Goal: Transaction & Acquisition: Book appointment/travel/reservation

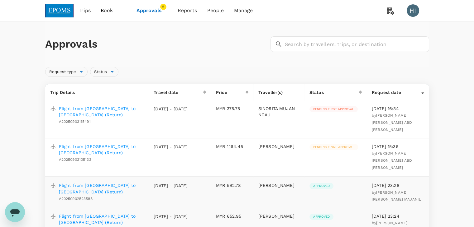
click at [83, 12] on span "Trips" at bounding box center [84, 10] width 12 height 7
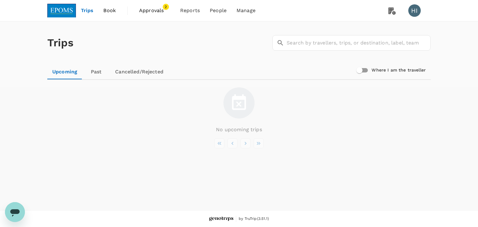
click at [65, 9] on img at bounding box center [61, 11] width 29 height 14
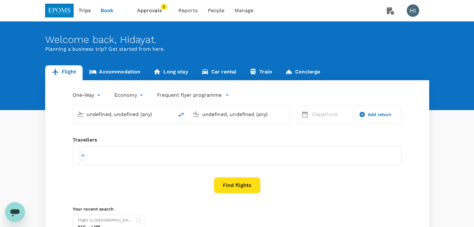
type input "[PERSON_NAME] (JHB)"
type input "Kuala Lumpur Intl ([GEOGRAPHIC_DATA])"
type input "[PERSON_NAME] (JHB)"
type input "Kuala Lumpur Intl ([GEOGRAPHIC_DATA])"
type input "[PERSON_NAME] (JHB)"
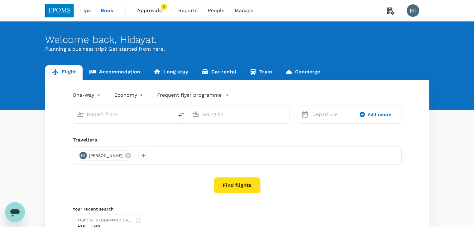
type input "Kuala Lumpur Intl ([GEOGRAPHIC_DATA])"
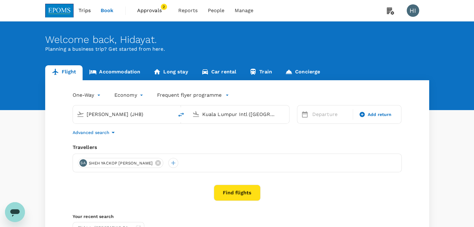
click at [117, 71] on link "Accommodation" at bounding box center [115, 72] width 64 height 15
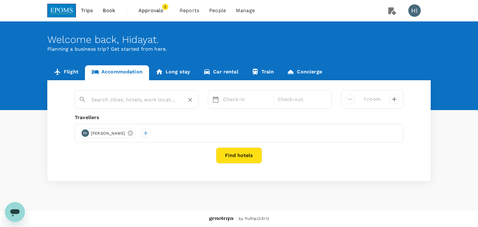
click at [115, 100] on input "text" at bounding box center [134, 100] width 86 height 10
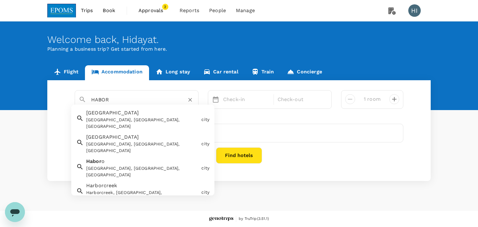
type input "HABOR"
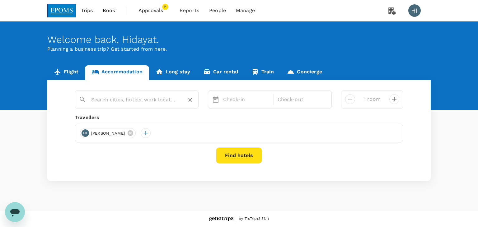
paste input "[GEOGRAPHIC_DATA]"
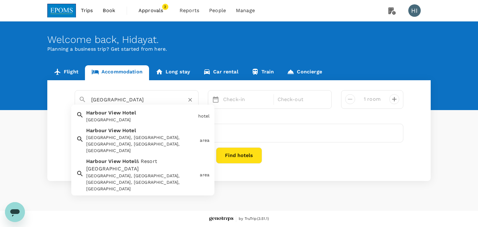
click at [132, 139] on div "[GEOGRAPHIC_DATA], [GEOGRAPHIC_DATA], [GEOGRAPHIC_DATA], [GEOGRAPHIC_DATA], [GE…" at bounding box center [141, 145] width 111 height 20
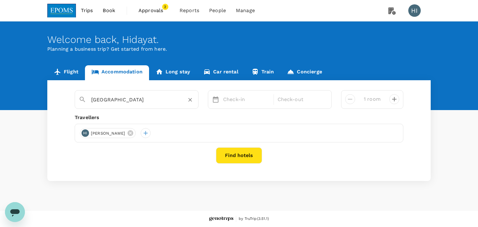
type input "[GEOGRAPHIC_DATA]"
click at [236, 95] on div "Check-in" at bounding box center [247, 99] width 52 height 12
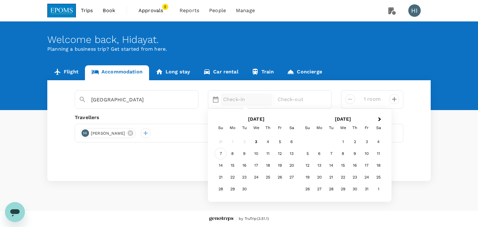
click at [219, 154] on div "7" at bounding box center [221, 154] width 12 height 12
click at [255, 154] on div "10" at bounding box center [256, 154] width 12 height 12
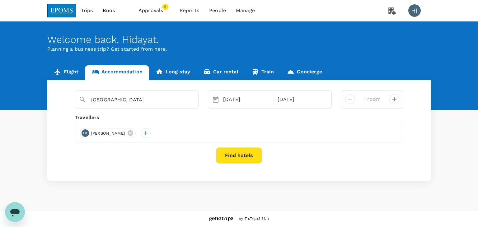
click at [247, 153] on button "Find hotels" at bounding box center [239, 156] width 46 height 16
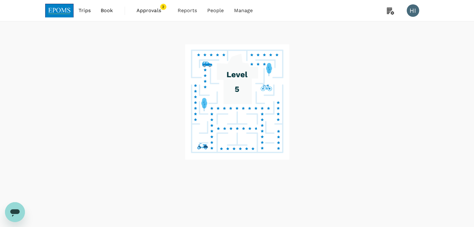
click at [146, 12] on span "Approvals" at bounding box center [151, 10] width 31 height 7
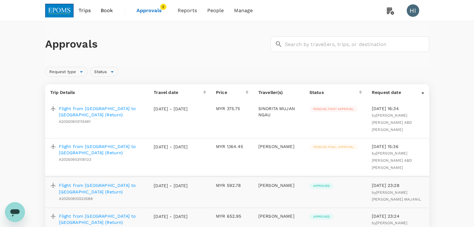
click at [70, 13] on img at bounding box center [59, 11] width 29 height 14
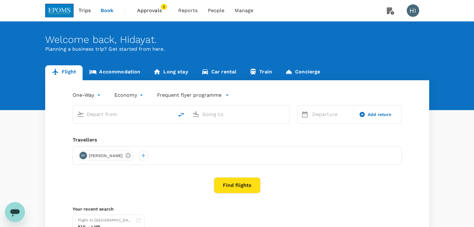
type input "[PERSON_NAME] (JHB)"
type input "Kuala Lumpur Intl ([GEOGRAPHIC_DATA])"
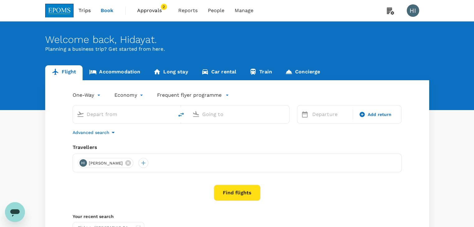
type input "[PERSON_NAME] (JHB)"
type input "Kuala Lumpur Intl ([GEOGRAPHIC_DATA])"
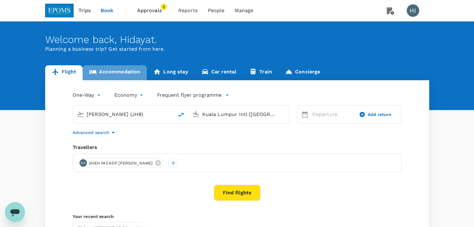
click at [123, 73] on link "Accommodation" at bounding box center [115, 72] width 64 height 15
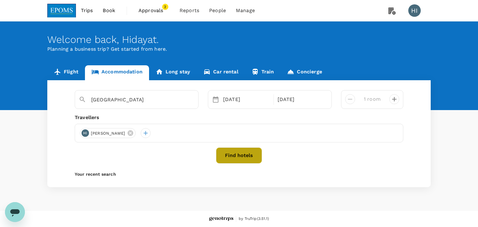
click at [258, 152] on button "Find hotels" at bounding box center [239, 156] width 46 height 16
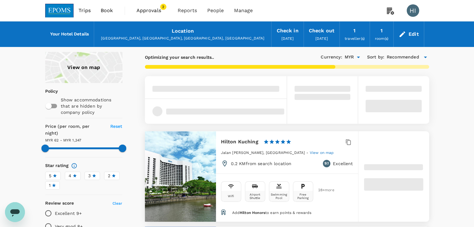
type input "1346.99"
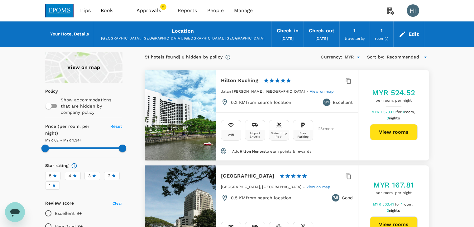
click at [416, 28] on div "Edit" at bounding box center [408, 34] width 30 height 22
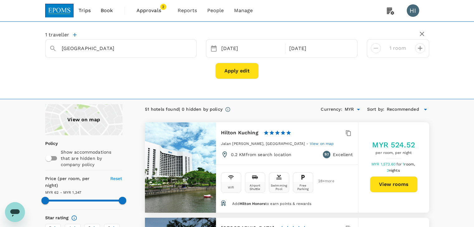
click at [227, 73] on button "Apply edit" at bounding box center [236, 71] width 43 height 16
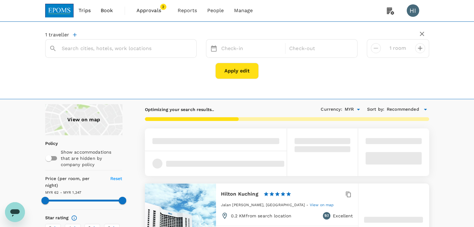
type input "[GEOGRAPHIC_DATA]"
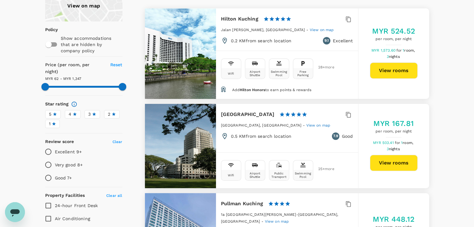
scroll to position [125, 0]
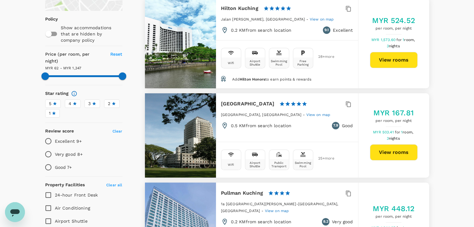
click at [92, 102] on icon at bounding box center [94, 104] width 4 height 4
click at [0, 0] on input "3" at bounding box center [0, 0] width 0 height 0
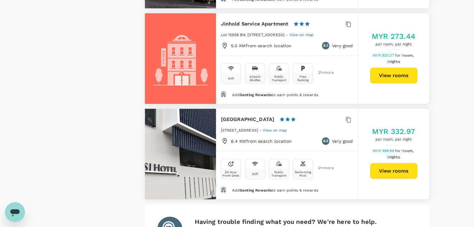
scroll to position [1899, 0]
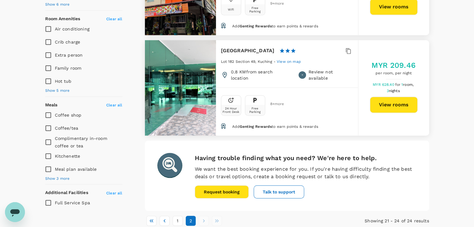
scroll to position [366, 0]
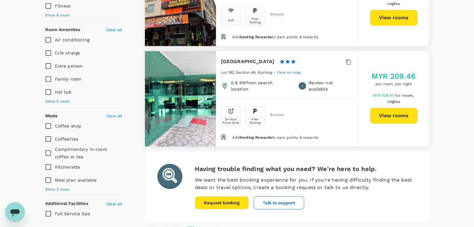
type input "1346.99"
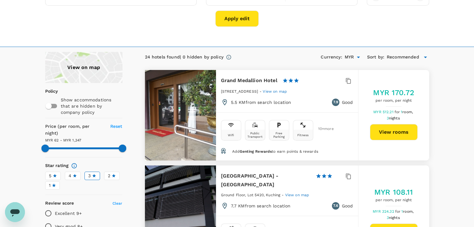
scroll to position [0, 0]
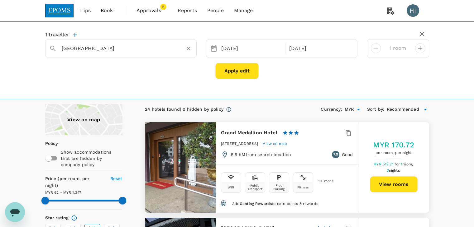
click at [187, 50] on icon "Clear" at bounding box center [188, 48] width 6 height 6
click at [169, 50] on input "text" at bounding box center [118, 49] width 113 height 10
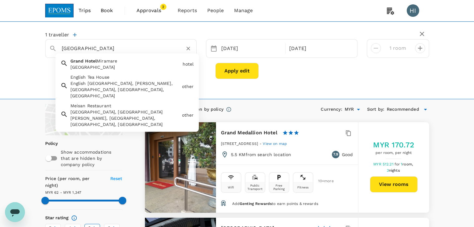
drag, startPoint x: 125, startPoint y: 49, endPoint x: 60, endPoint y: 44, distance: 64.3
click at [60, 44] on div "[GEOGRAPHIC_DATA]" at bounding box center [125, 46] width 136 height 15
type input "[GEOGRAPHIC_DATA]"
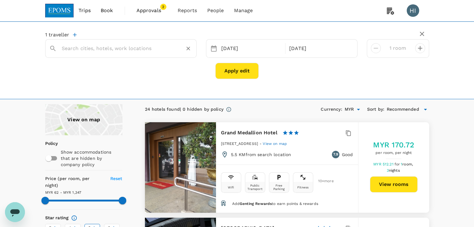
click at [121, 54] on div at bounding box center [120, 48] width 151 height 19
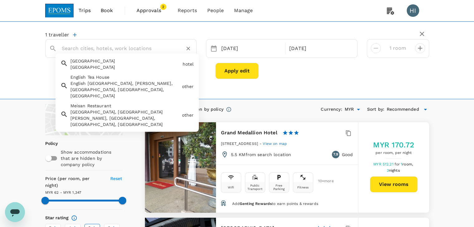
click at [120, 49] on input "text" at bounding box center [118, 49] width 113 height 10
paste input "[GEOGRAPHIC_DATA]"
type input "[GEOGRAPHIC_DATA]"
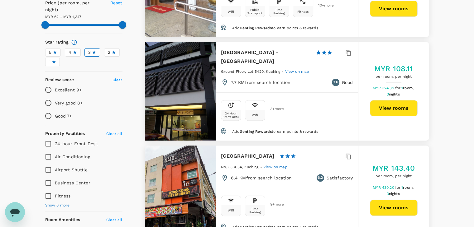
scroll to position [187, 0]
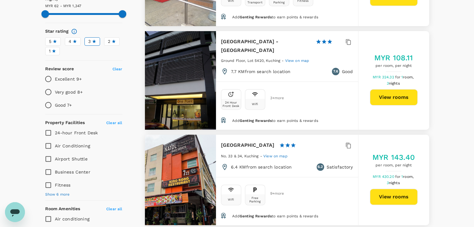
click at [70, 38] on span "4" at bounding box center [70, 41] width 3 height 7
click at [0, 0] on input "4" at bounding box center [0, 0] width 0 height 0
click at [87, 37] on label "3" at bounding box center [92, 41] width 16 height 8
click at [0, 0] on input "3" at bounding box center [0, 0] width 0 height 0
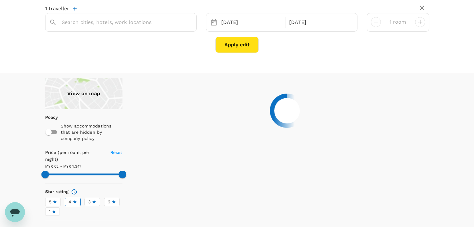
scroll to position [0, 0]
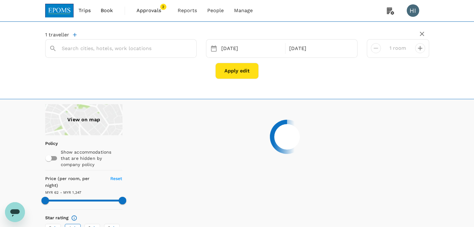
type input "1346.99"
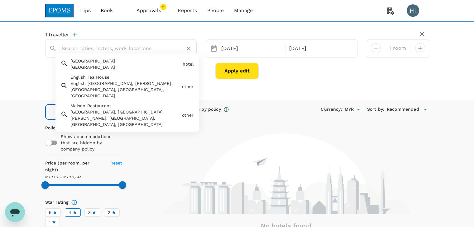
click at [150, 46] on input "text" at bounding box center [118, 49] width 113 height 10
paste input "[GEOGRAPHIC_DATA]"
type input "[GEOGRAPHIC_DATA]"
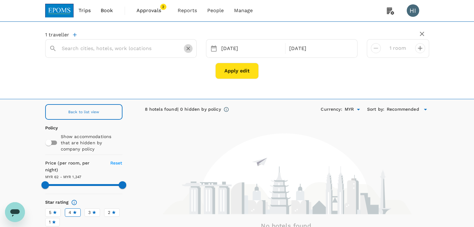
drag, startPoint x: 188, startPoint y: 49, endPoint x: 171, endPoint y: 49, distance: 17.1
click at [188, 49] on icon "Clear" at bounding box center [188, 49] width 4 height 4
click at [163, 46] on input "text" at bounding box center [118, 49] width 113 height 10
paste input "[GEOGRAPHIC_DATA]"
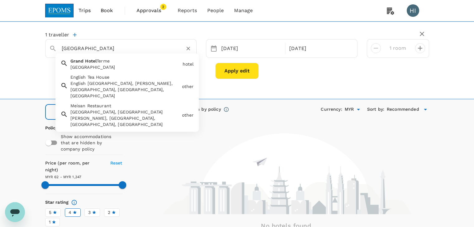
type input "[GEOGRAPHIC_DATA]"
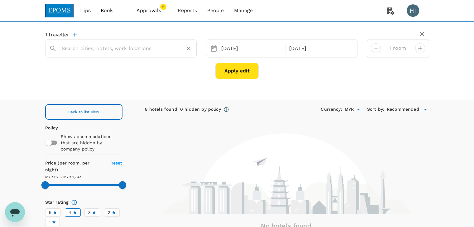
click at [121, 50] on input "text" at bounding box center [118, 49] width 113 height 10
click at [141, 44] on input "TUNE HOTEL WATERFRONT" at bounding box center [118, 49] width 113 height 10
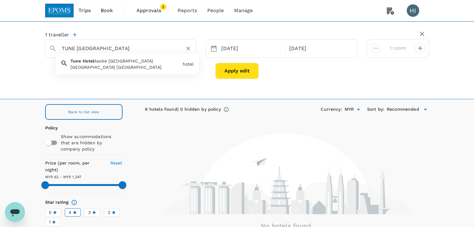
type input "TUNE [GEOGRAPHIC_DATA]"
click at [189, 49] on icon "Clear" at bounding box center [188, 48] width 6 height 6
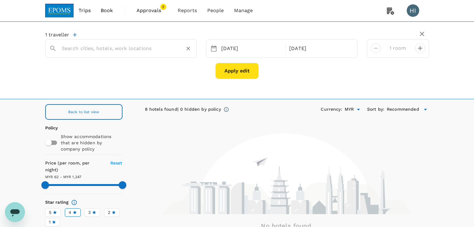
click at [154, 50] on input "text" at bounding box center [118, 49] width 113 height 10
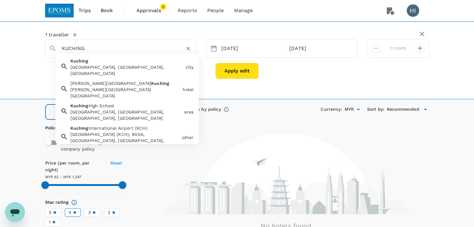
click at [131, 62] on div "Kuching Kuching, [GEOGRAPHIC_DATA], [GEOGRAPHIC_DATA]" at bounding box center [125, 65] width 115 height 21
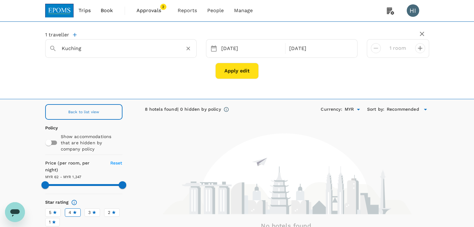
type input "Kuching"
click at [232, 67] on button "Apply edit" at bounding box center [236, 71] width 43 height 16
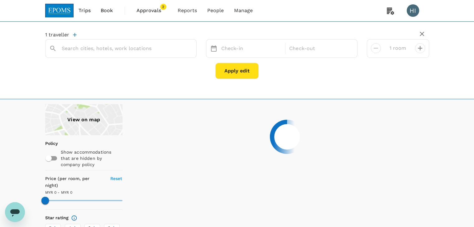
type input "1346.99"
type input "Kuching"
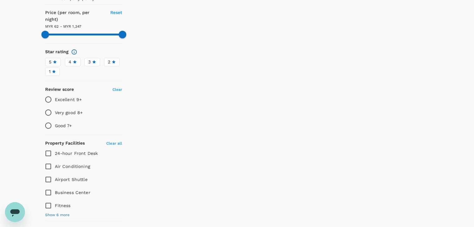
scroll to position [125, 0]
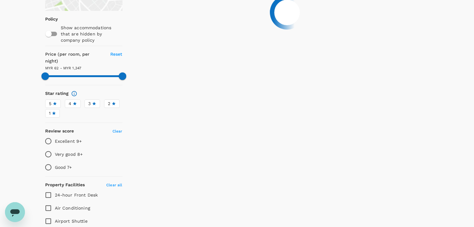
click at [96, 102] on icon at bounding box center [94, 104] width 4 height 4
click at [0, 0] on input "3" at bounding box center [0, 0] width 0 height 0
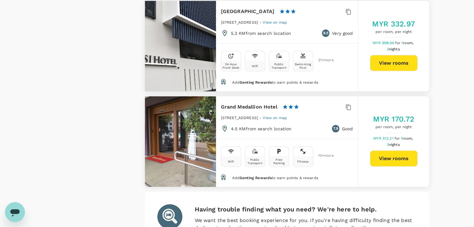
scroll to position [1899, 0]
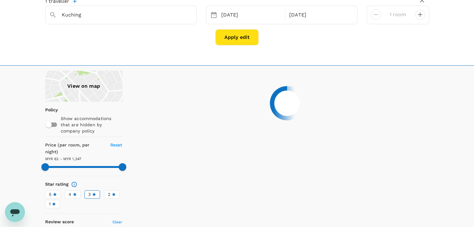
scroll to position [0, 0]
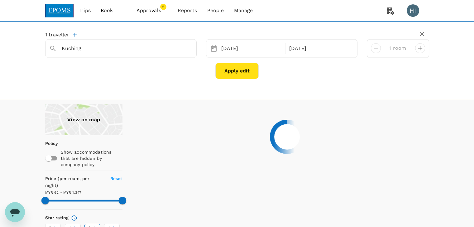
type input "1346.99"
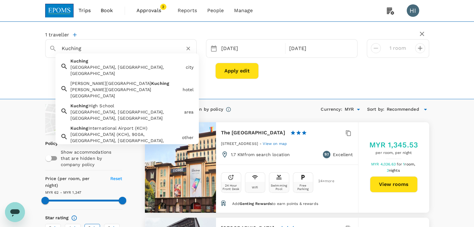
drag, startPoint x: 86, startPoint y: 49, endPoint x: 54, endPoint y: 45, distance: 31.9
click at [54, 45] on div "Kuching" at bounding box center [118, 46] width 148 height 16
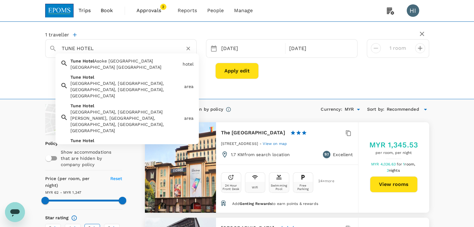
type input "Kuching"
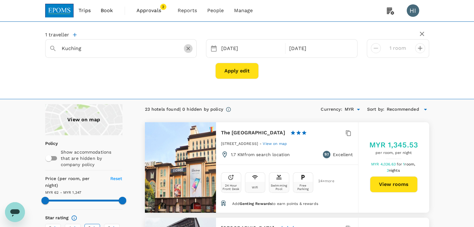
click at [187, 48] on icon "Clear" at bounding box center [188, 48] width 6 height 6
paste input "[GEOGRAPHIC_DATA] - Waterfront Kuching"
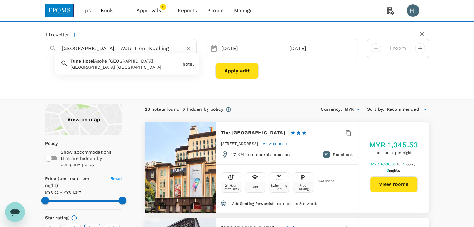
click at [92, 47] on input "[GEOGRAPHIC_DATA] - Waterfront Kuching" at bounding box center [118, 49] width 113 height 10
type input "[GEOGRAPHIC_DATA]"
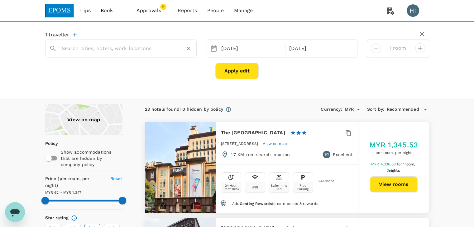
click at [165, 48] on input "text" at bounding box center [118, 49] width 113 height 10
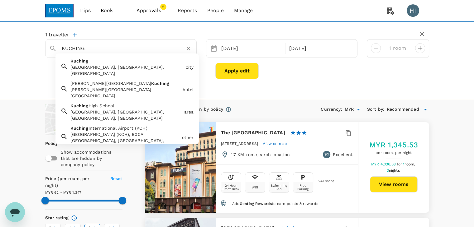
click at [131, 65] on div "[GEOGRAPHIC_DATA], [GEOGRAPHIC_DATA], [GEOGRAPHIC_DATA]" at bounding box center [126, 70] width 113 height 12
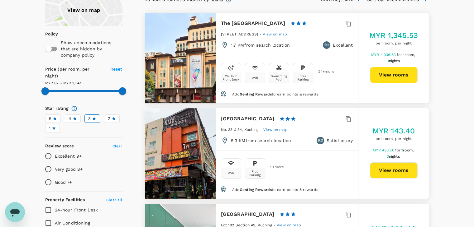
scroll to position [125, 0]
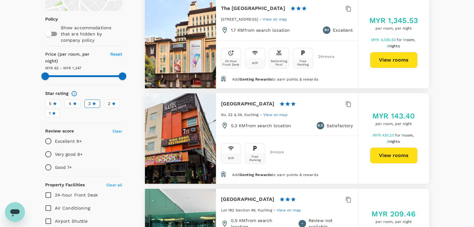
type input "Kuching"
click at [74, 102] on icon at bounding box center [75, 104] width 4 height 4
click at [0, 0] on input "4" at bounding box center [0, 0] width 0 height 0
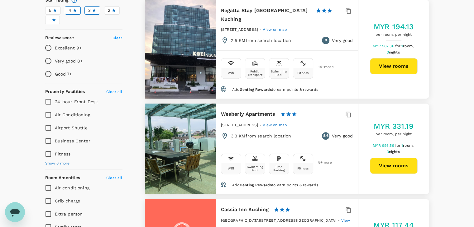
scroll to position [156, 0]
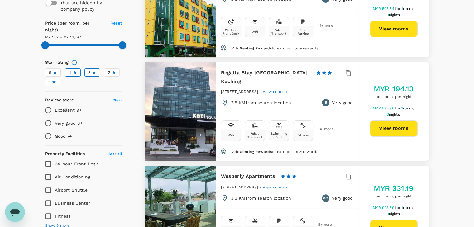
click at [87, 69] on label "3" at bounding box center [92, 73] width 16 height 8
click at [0, 0] on input "3" at bounding box center [0, 0] width 0 height 0
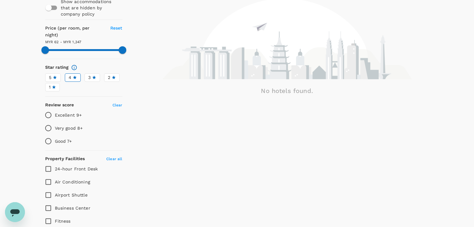
scroll to position [125, 0]
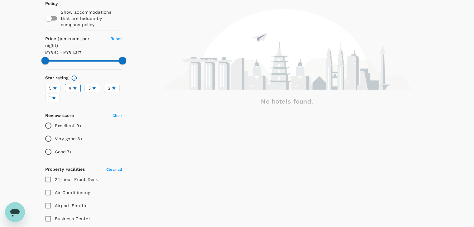
click at [66, 84] on label "4" at bounding box center [73, 88] width 16 height 8
click at [0, 0] on input "4" at bounding box center [0, 0] width 0 height 0
click at [92, 86] on icon at bounding box center [94, 88] width 4 height 4
click at [0, 0] on input "3" at bounding box center [0, 0] width 0 height 0
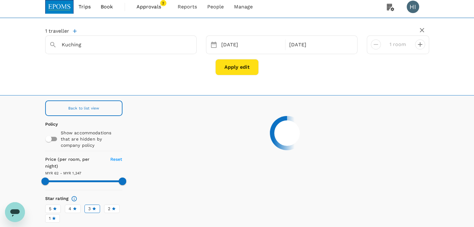
scroll to position [0, 0]
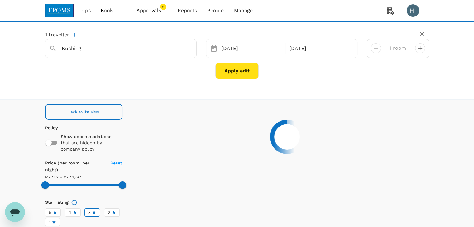
type input "1346.99"
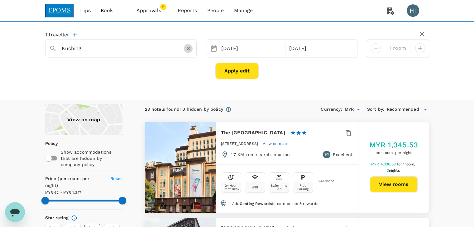
click at [187, 50] on icon "Clear" at bounding box center [188, 48] width 6 height 6
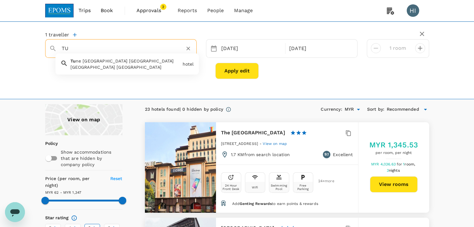
type input "T"
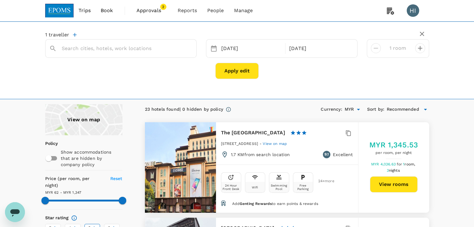
type input "[GEOGRAPHIC_DATA]"
click at [224, 69] on button "Apply edit" at bounding box center [236, 71] width 43 height 16
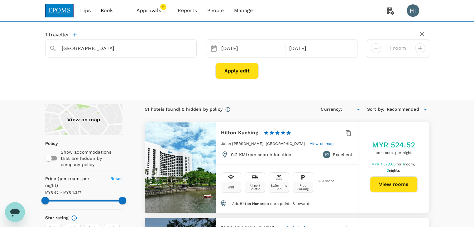
type input "1346.99"
type input "MYR"
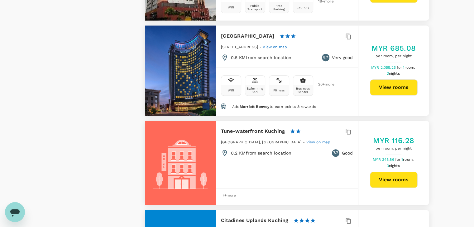
scroll to position [654, 0]
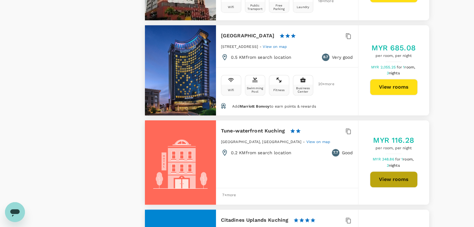
click at [406, 172] on button "View rooms" at bounding box center [394, 180] width 48 height 16
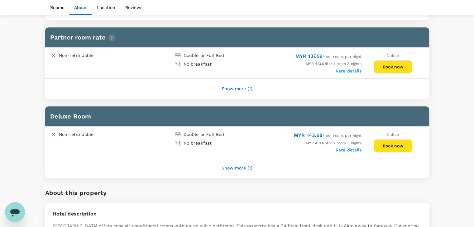
scroll to position [405, 0]
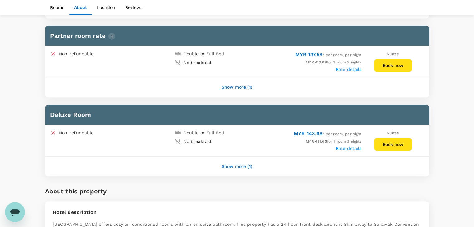
click at [227, 163] on button "Show more (1)" at bounding box center [237, 166] width 48 height 15
